Goal: Information Seeking & Learning: Learn about a topic

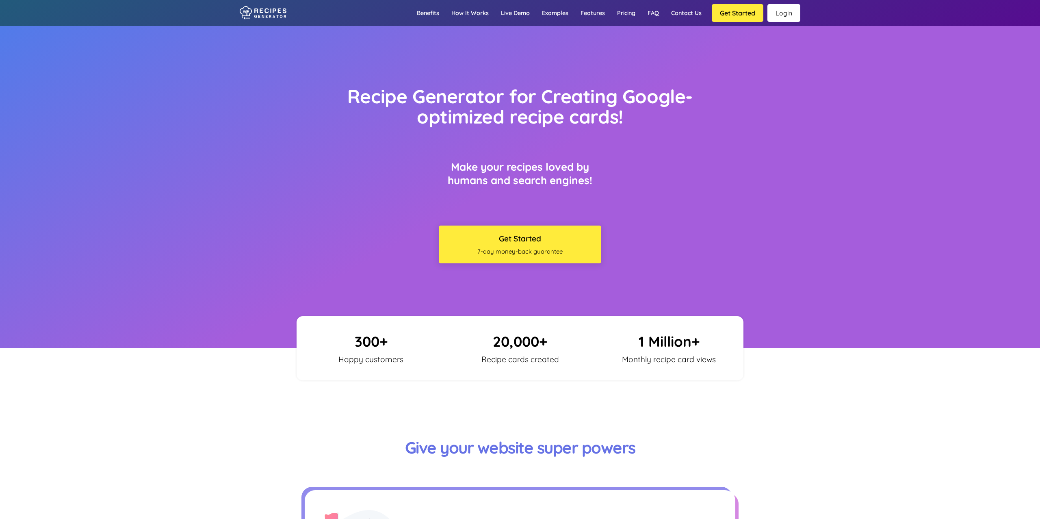
click at [789, 11] on link "Login" at bounding box center [784, 13] width 33 height 18
click at [786, 9] on link "Login" at bounding box center [784, 13] width 33 height 18
click at [473, 11] on link "How it works" at bounding box center [470, 13] width 50 height 24
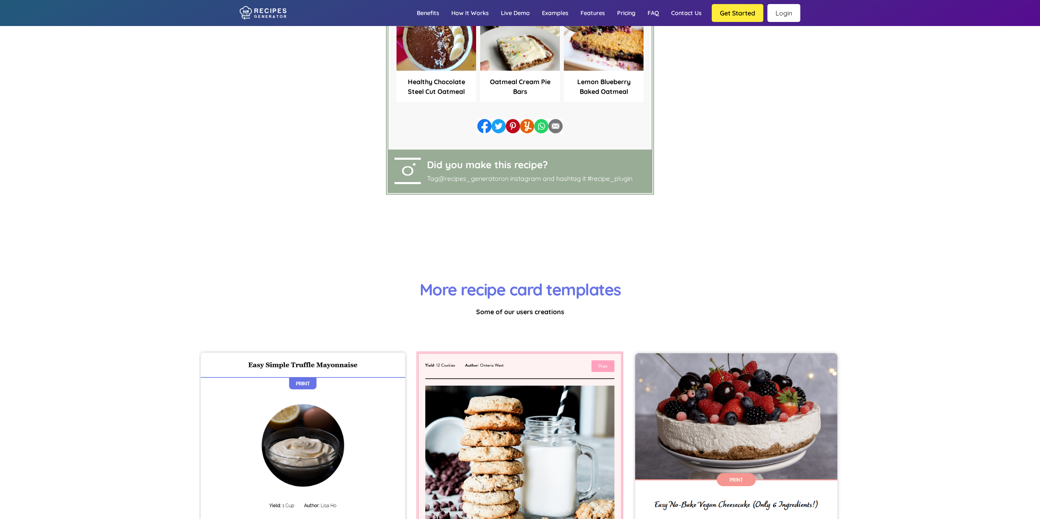
scroll to position [2550, 0]
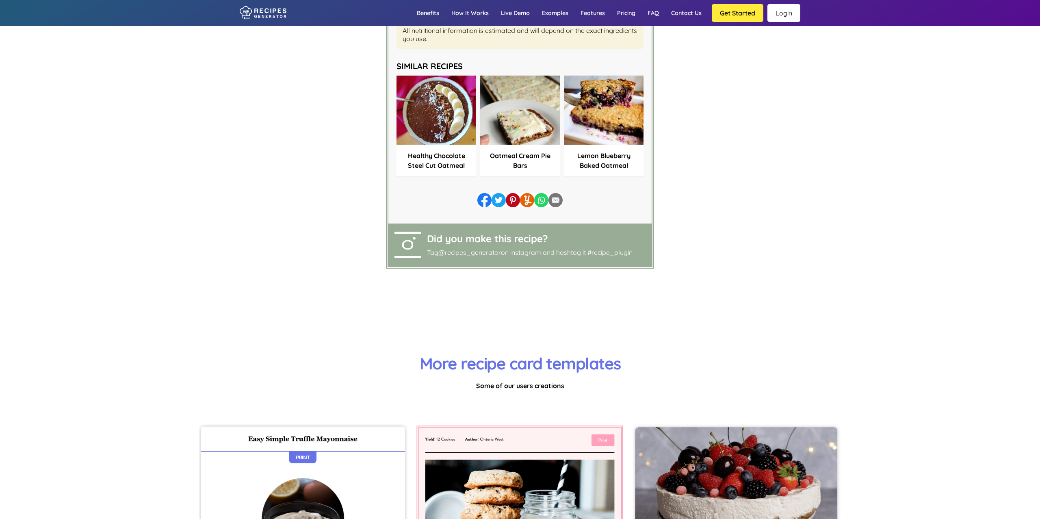
click at [787, 16] on link "Login" at bounding box center [784, 13] width 33 height 18
click at [470, 10] on link "How it works" at bounding box center [470, 13] width 50 height 24
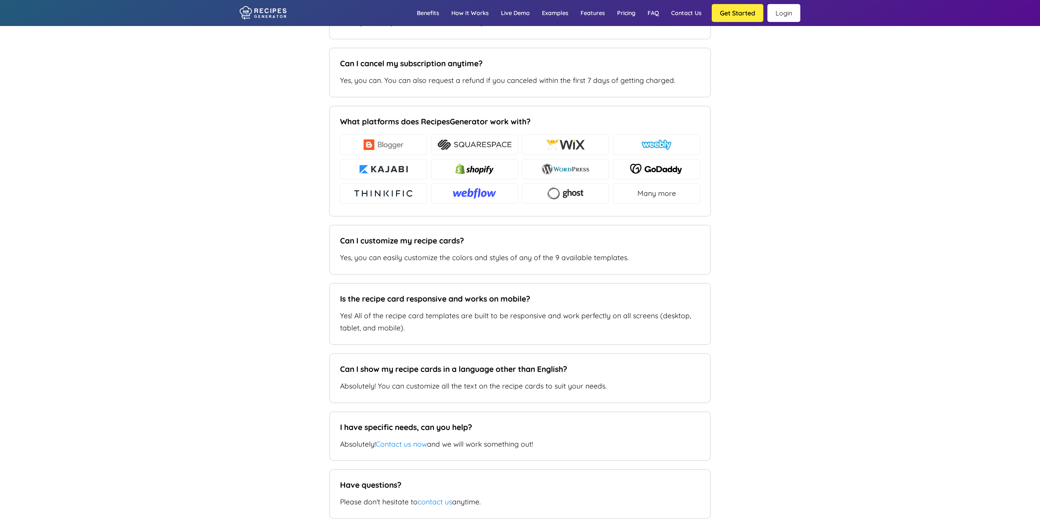
scroll to position [5788, 0]
click at [482, 158] on div at bounding box center [474, 168] width 87 height 20
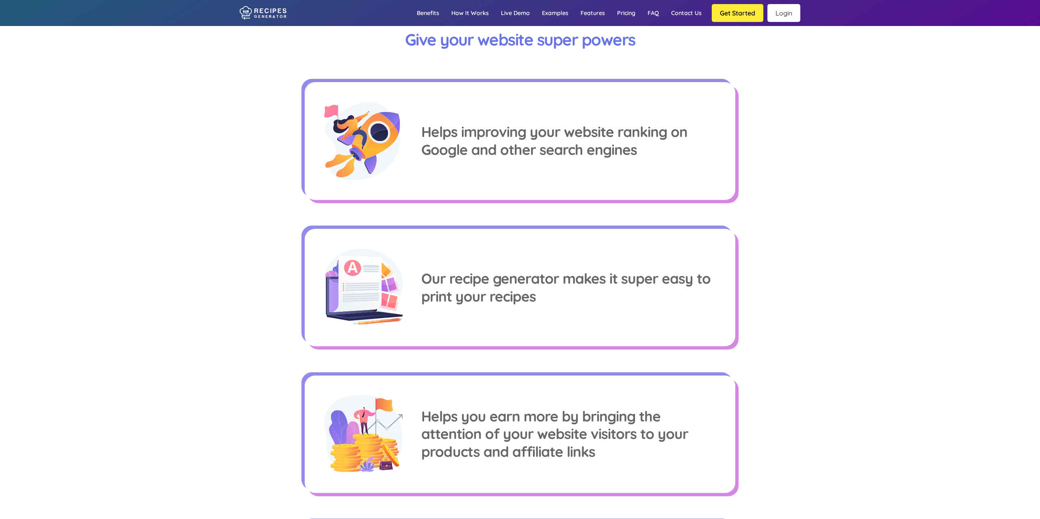
scroll to position [244, 0]
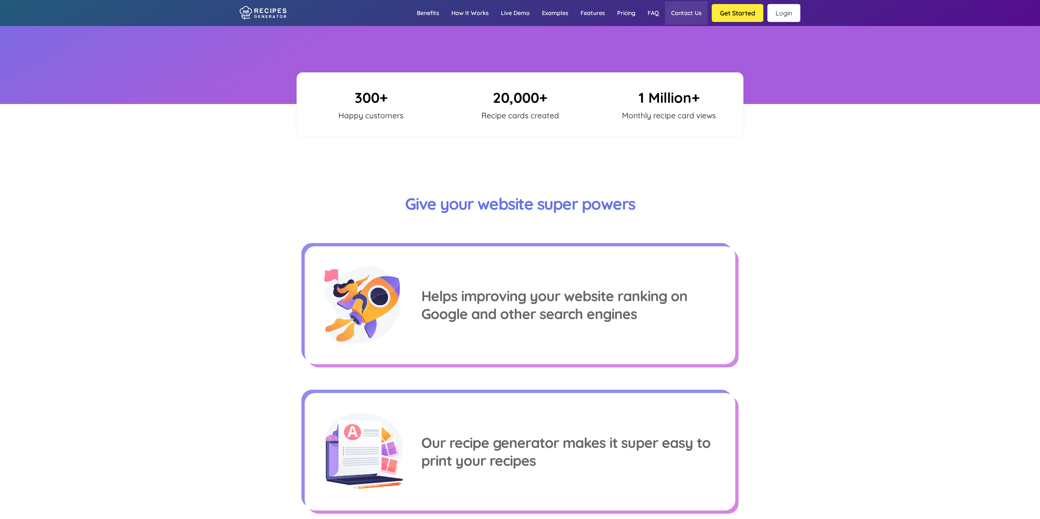
click at [667, 9] on link "Contact us" at bounding box center [686, 13] width 43 height 24
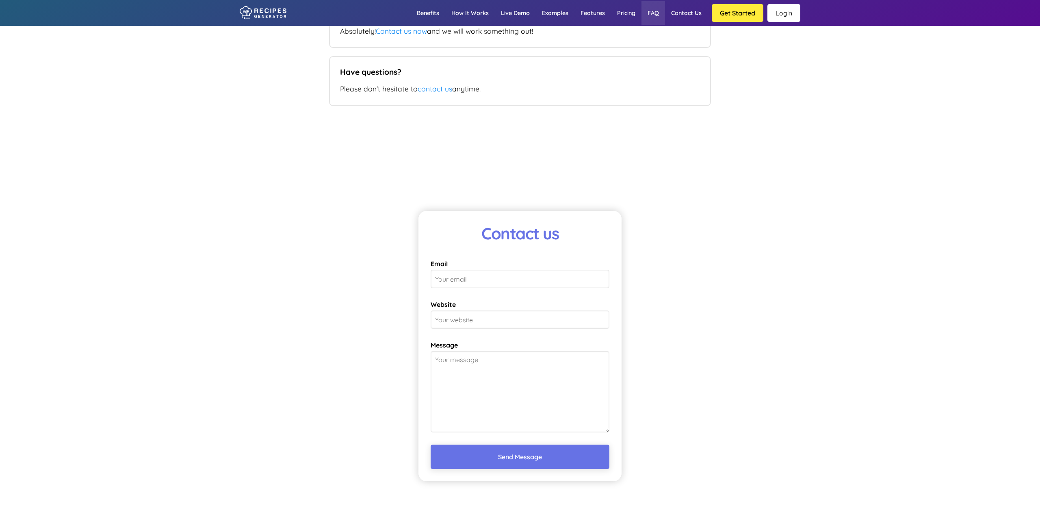
click at [655, 11] on link "FAQ" at bounding box center [654, 13] width 24 height 24
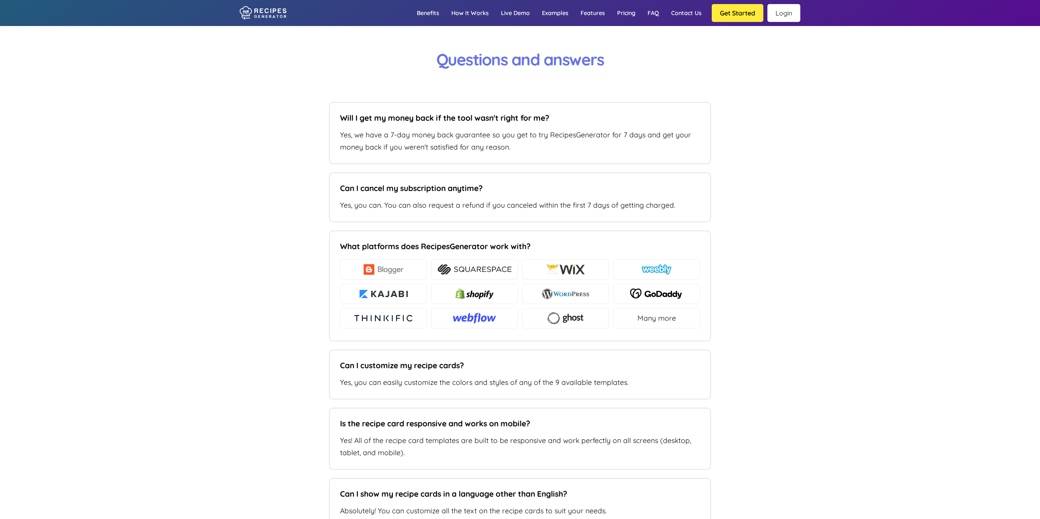
click at [479, 288] on img at bounding box center [474, 293] width 38 height 11
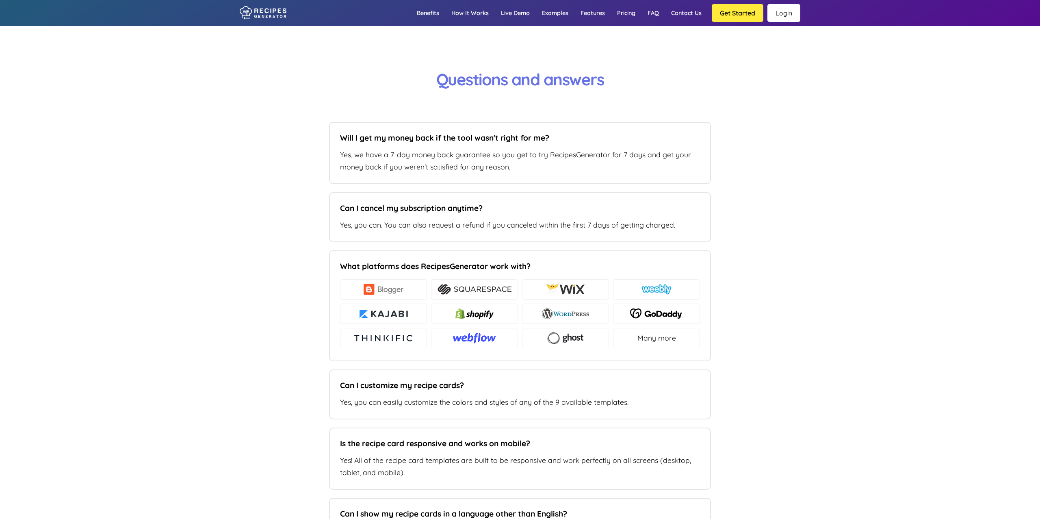
scroll to position [5644, 0]
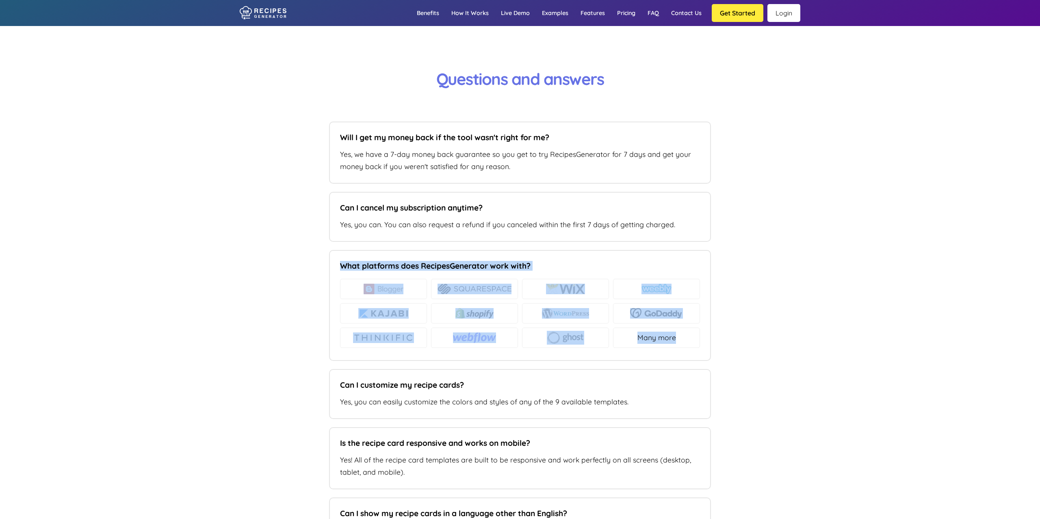
drag, startPoint x: 340, startPoint y: 257, endPoint x: 705, endPoint y: 343, distance: 375.2
click at [705, 343] on div "What platforms does RecipesGenerator work with? Many more" at bounding box center [520, 305] width 382 height 111
click at [615, 303] on div at bounding box center [656, 313] width 87 height 20
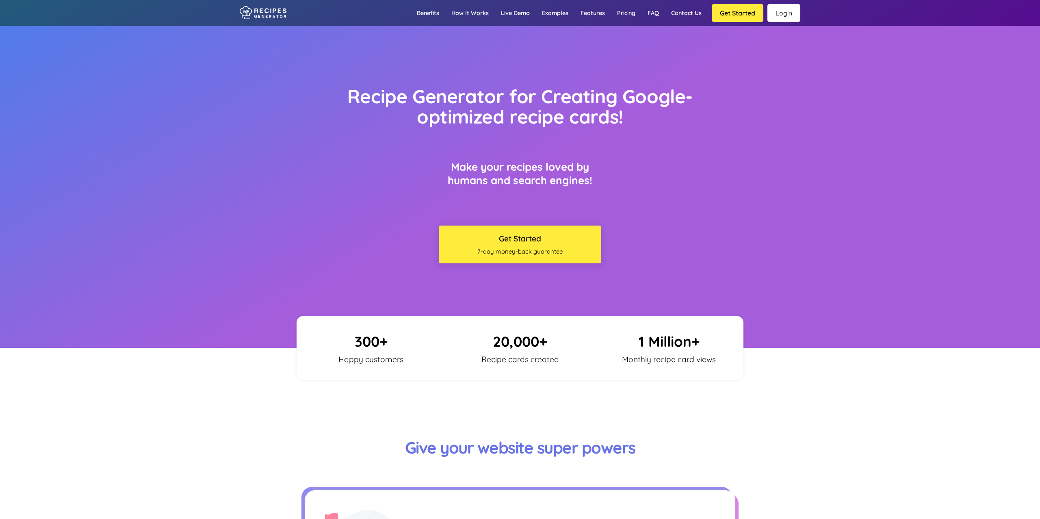
scroll to position [49, 0]
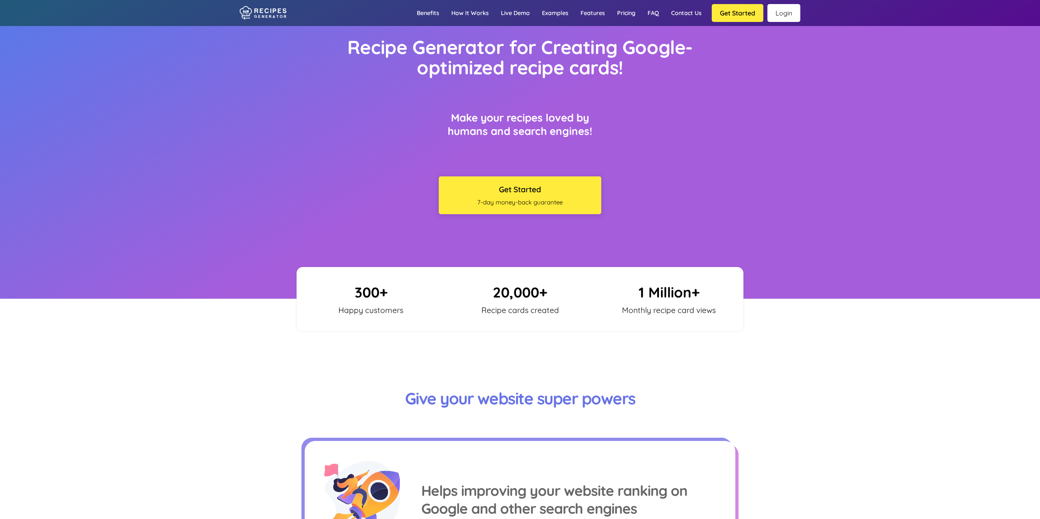
click at [527, 295] on p "20,000+" at bounding box center [520, 292] width 137 height 18
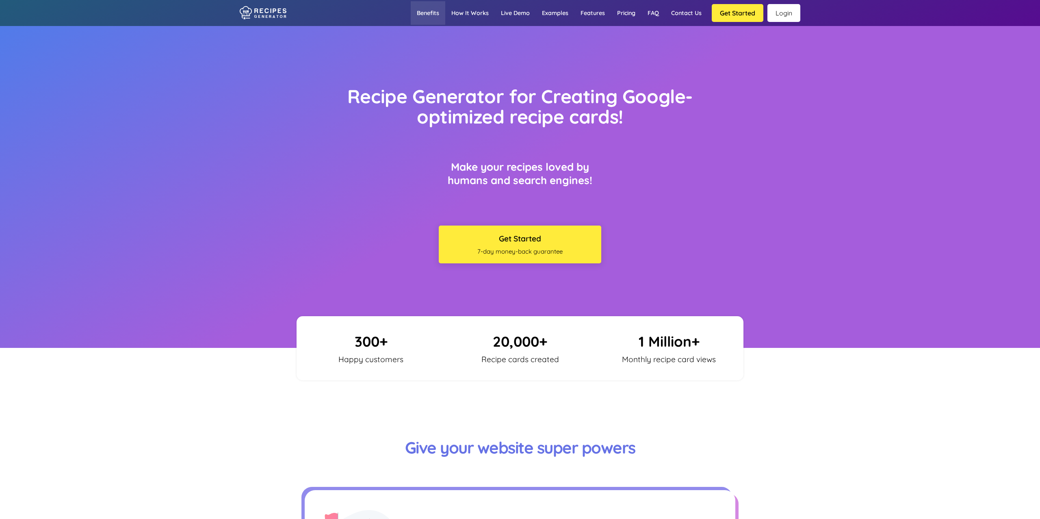
click at [436, 16] on link "Benefits" at bounding box center [428, 13] width 35 height 24
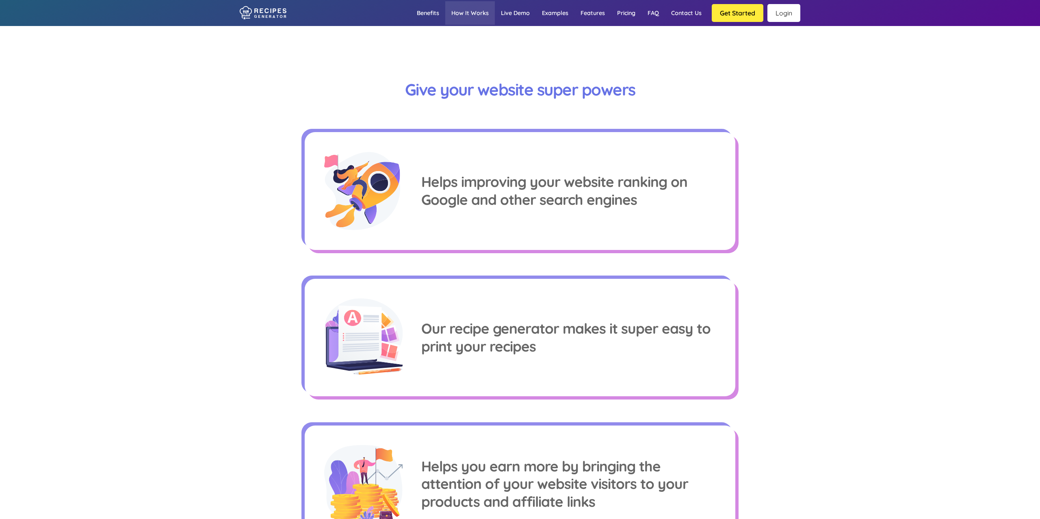
click at [479, 11] on link "How it works" at bounding box center [470, 13] width 50 height 24
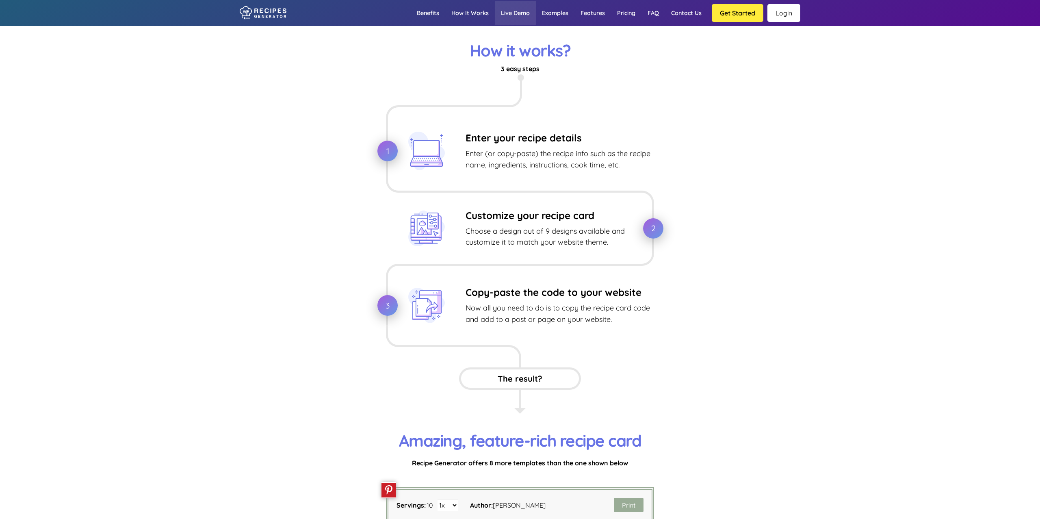
click at [512, 13] on link "Live demo" at bounding box center [515, 13] width 41 height 24
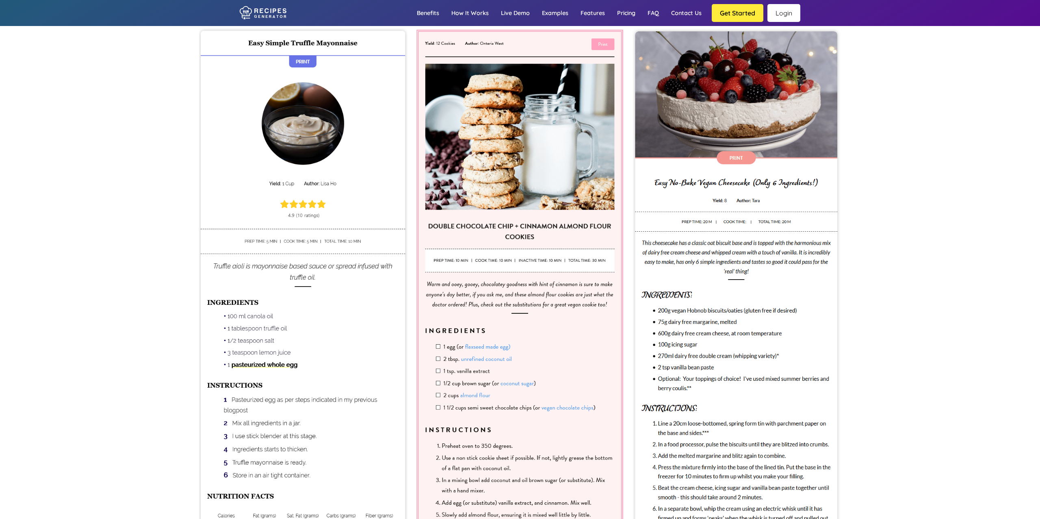
scroll to position [2851, 0]
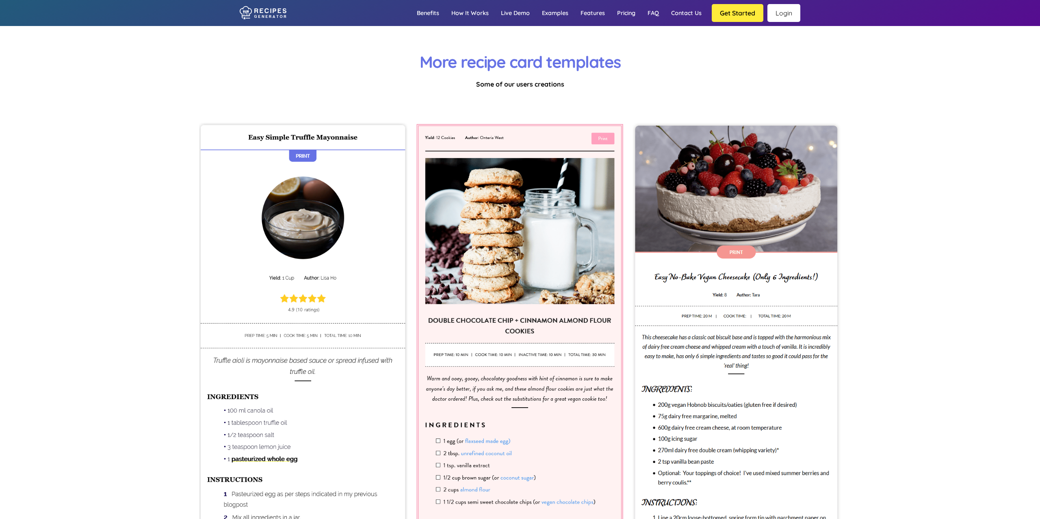
click at [794, 12] on link "Login" at bounding box center [784, 13] width 33 height 18
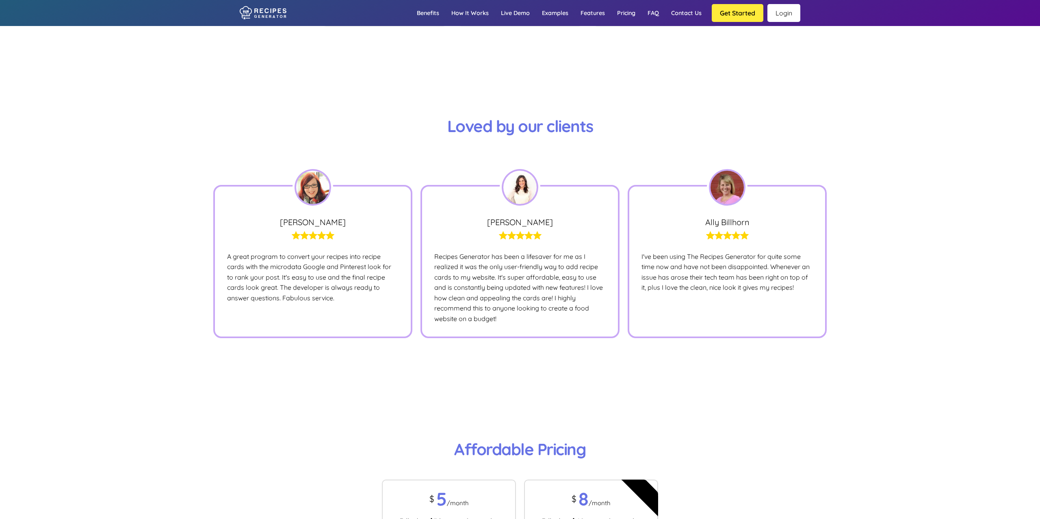
scroll to position [4812, 0]
click at [512, 176] on img at bounding box center [520, 187] width 37 height 37
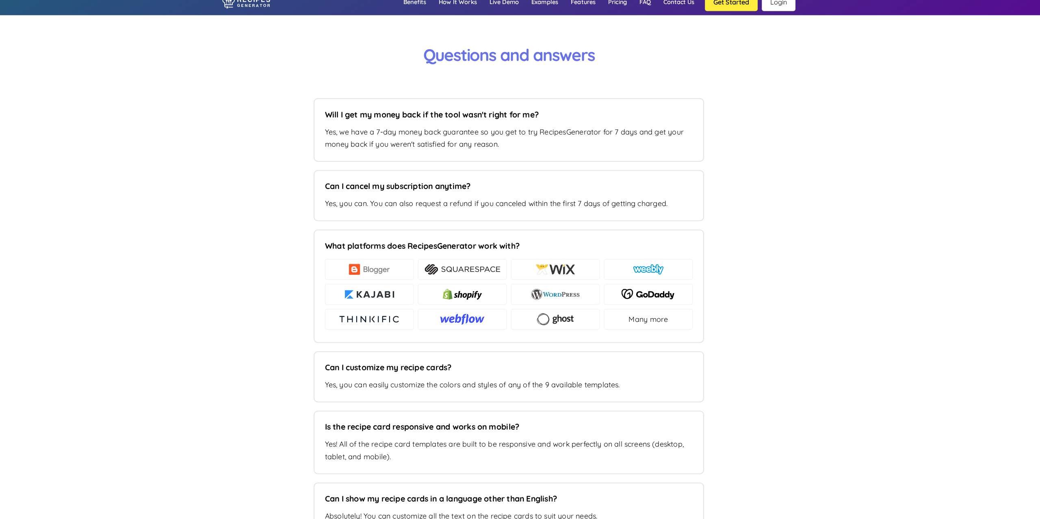
scroll to position [5663, 0]
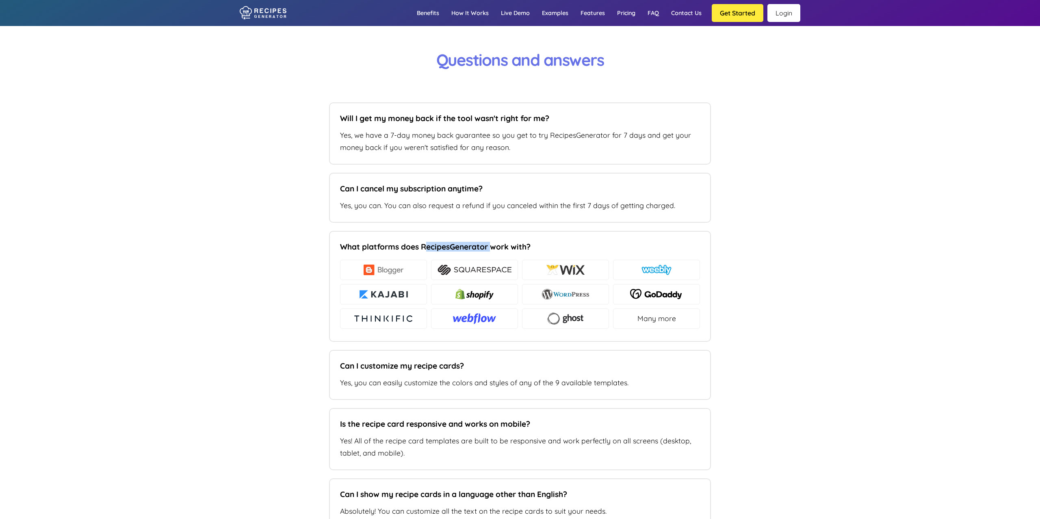
drag, startPoint x: 491, startPoint y: 234, endPoint x: 425, endPoint y: 234, distance: 65.8
click at [425, 242] on h5 "What platforms does RecipesGenerator work with?" at bounding box center [518, 247] width 356 height 10
drag, startPoint x: 423, startPoint y: 234, endPoint x: 489, endPoint y: 235, distance: 65.8
click at [489, 242] on h5 "What platforms does RecipesGenerator work with?" at bounding box center [518, 247] width 356 height 10
copy h5 "RecipesGenerator"
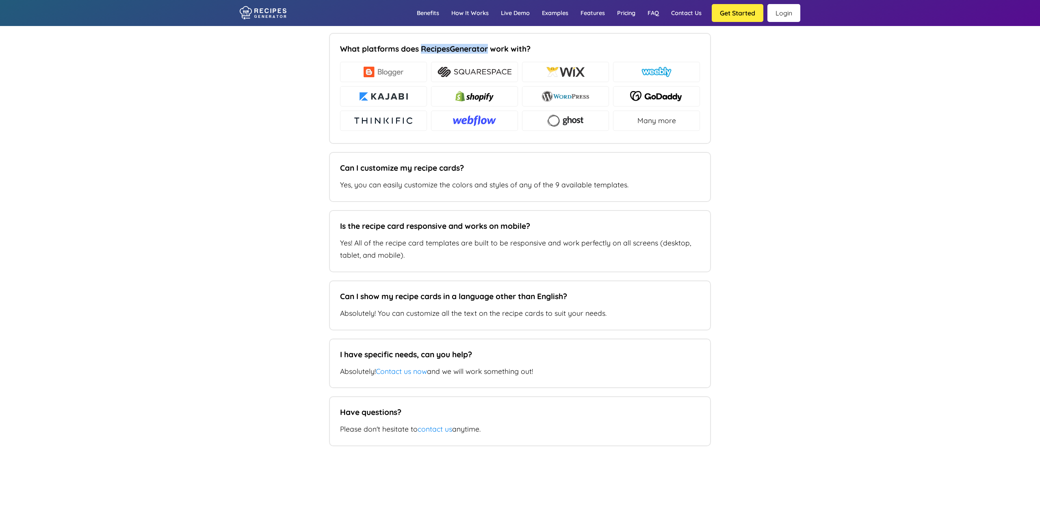
scroll to position [5861, 0]
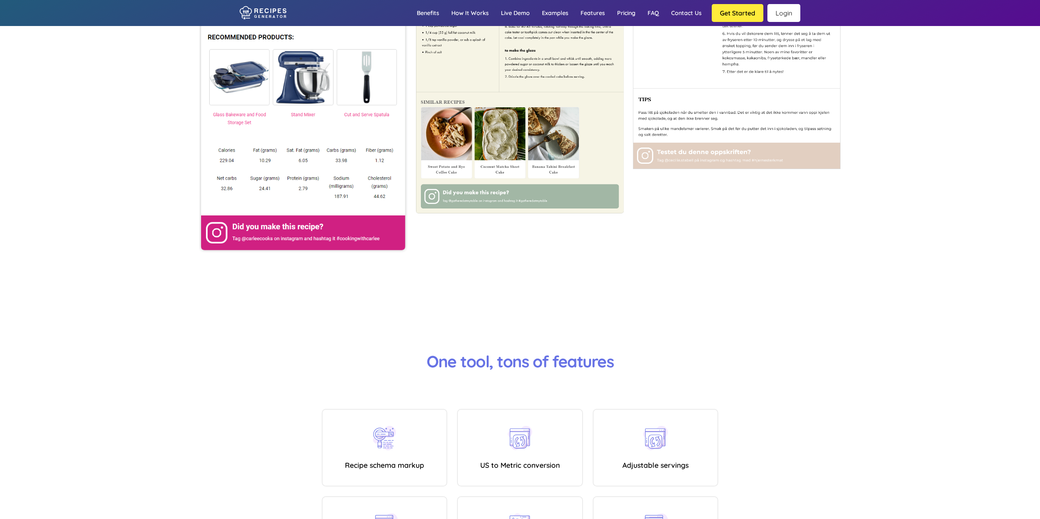
scroll to position [3812, 0]
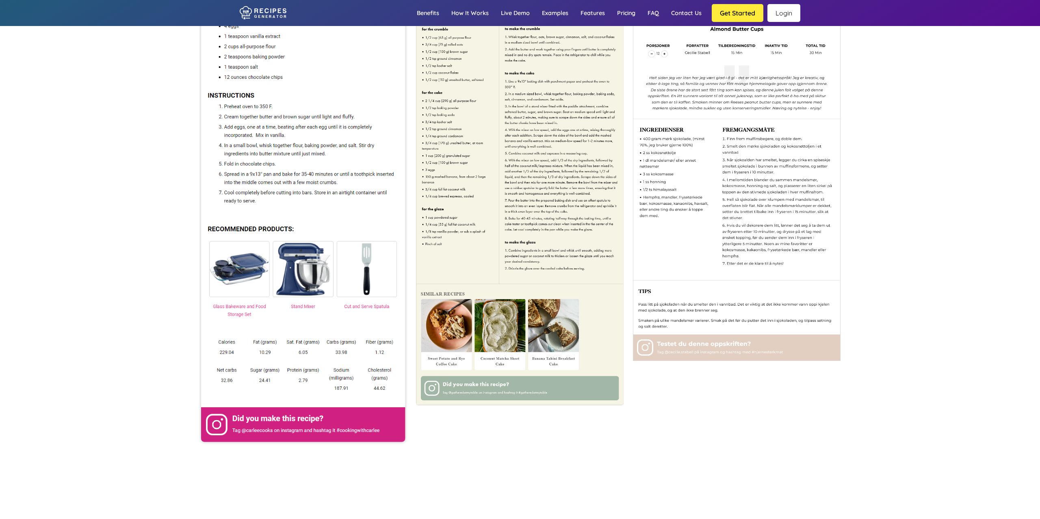
click at [267, 11] on icon at bounding box center [263, 13] width 47 height 14
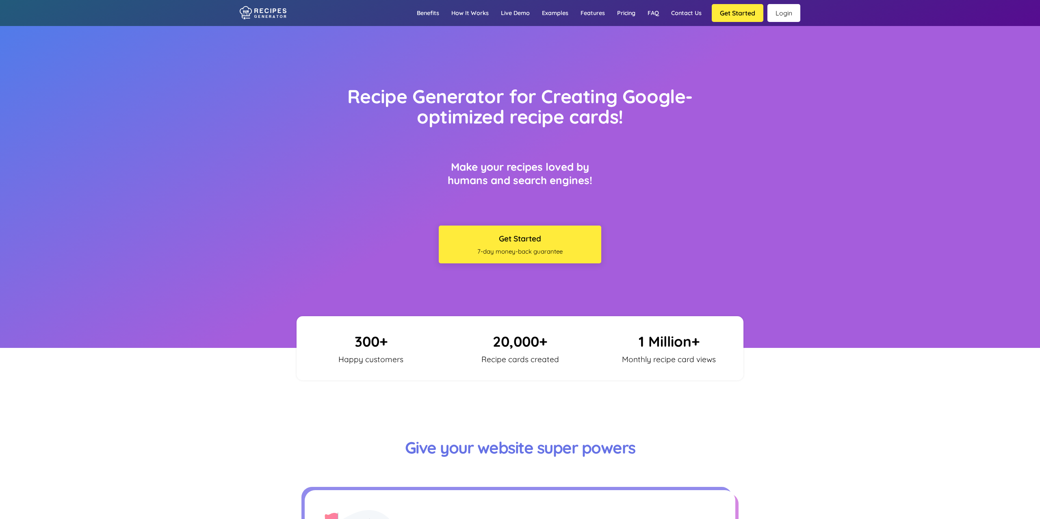
click at [791, 11] on link "Login" at bounding box center [784, 13] width 33 height 18
click at [788, 10] on link "Login" at bounding box center [784, 13] width 33 height 18
